Goal: Check status: Check status

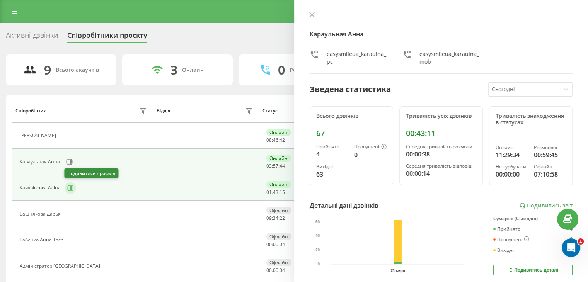
click at [70, 189] on icon at bounding box center [70, 188] width 6 height 6
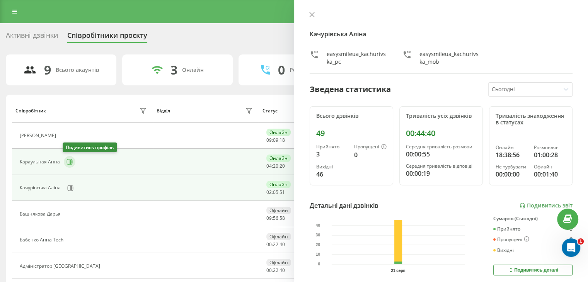
click at [73, 160] on button at bounding box center [70, 162] width 12 height 12
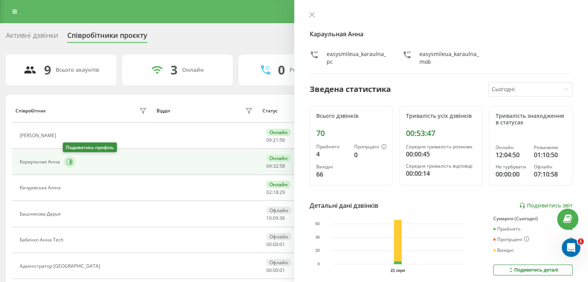
click at [70, 162] on icon at bounding box center [71, 162] width 2 height 4
